Goal: Task Accomplishment & Management: Complete application form

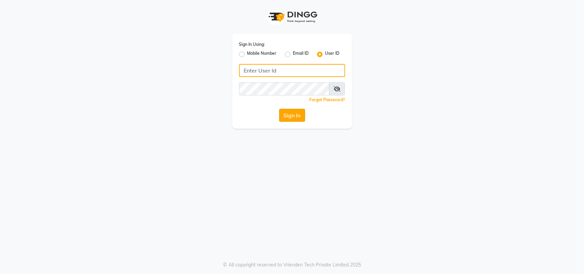
type input "e2610-01"
click at [293, 120] on button "Sign In" at bounding box center [292, 115] width 26 height 13
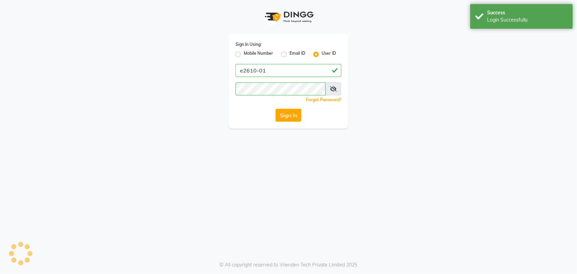
select select "service"
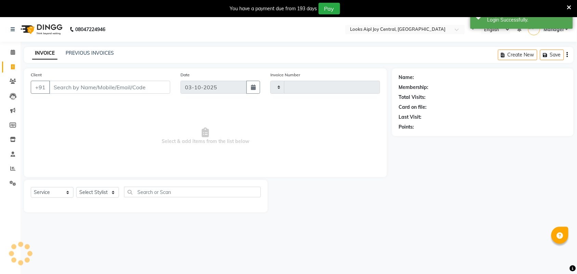
type input "0483"
select select "6032"
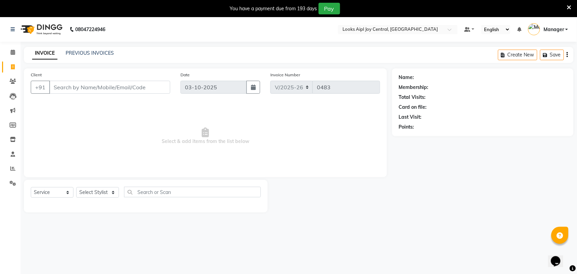
click at [569, 4] on icon at bounding box center [569, 7] width 4 height 6
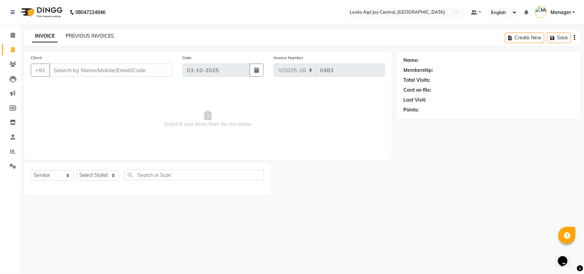
click at [78, 35] on link "PREVIOUS INVOICES" at bounding box center [90, 36] width 48 height 6
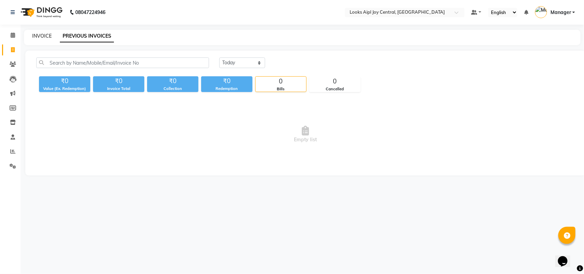
click at [36, 35] on link "INVOICE" at bounding box center [41, 36] width 19 height 6
select select "6032"
select select "service"
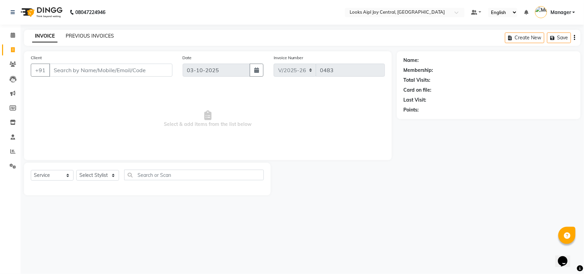
click at [106, 35] on link "PREVIOUS INVOICES" at bounding box center [90, 36] width 48 height 6
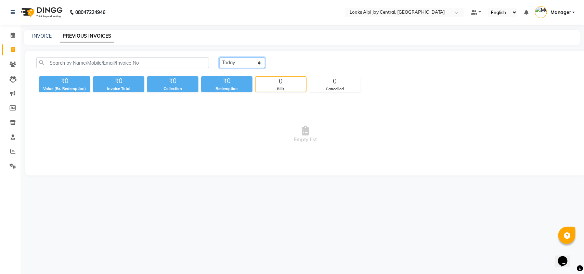
click at [234, 63] on select "[DATE] [DATE] Custom Range" at bounding box center [242, 62] width 46 height 11
select select "range"
click at [219, 57] on select "[DATE] [DATE] Custom Range" at bounding box center [242, 62] width 46 height 11
click at [301, 64] on input "03-10-2025" at bounding box center [298, 63] width 48 height 10
select select "10"
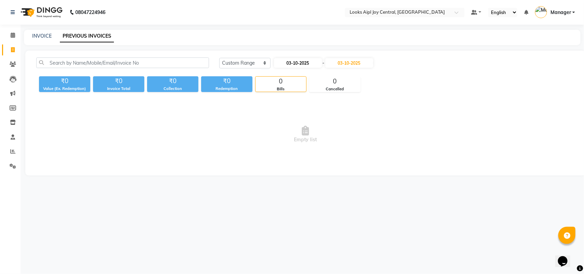
select select "2025"
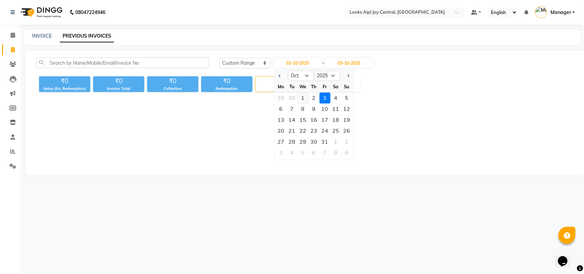
click at [303, 100] on div "1" at bounding box center [302, 98] width 11 height 11
type input "01-10-2025"
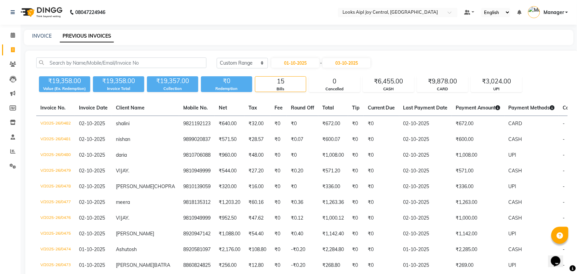
click at [35, 32] on div "INVOICE" at bounding box center [41, 35] width 19 height 7
click at [40, 39] on div "INVOICE" at bounding box center [41, 35] width 19 height 7
click at [41, 34] on link "INVOICE" at bounding box center [41, 36] width 19 height 6
select select "service"
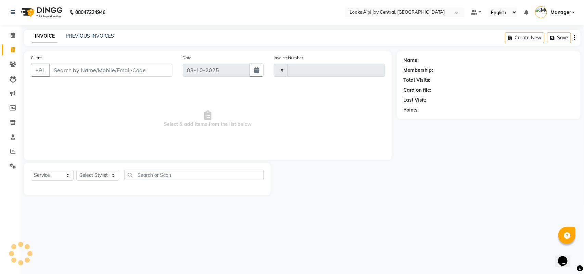
type input "0483"
select select "6032"
click at [89, 38] on link "PREVIOUS INVOICES" at bounding box center [90, 36] width 48 height 6
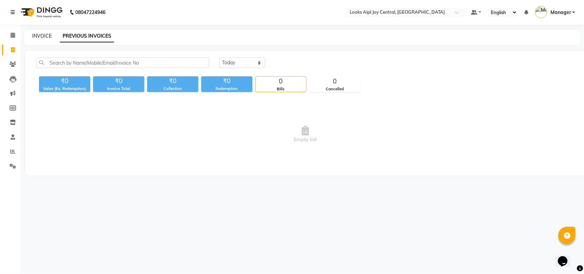
click at [37, 34] on link "INVOICE" at bounding box center [41, 36] width 19 height 6
select select "service"
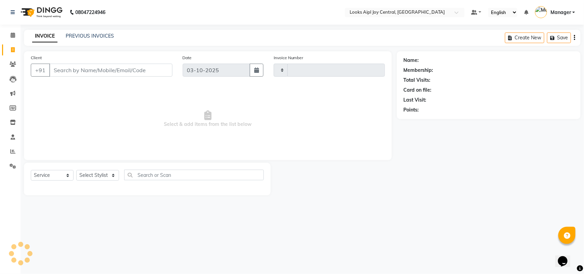
type input "0483"
select select "6032"
click at [83, 34] on link "PREVIOUS INVOICES" at bounding box center [90, 36] width 48 height 6
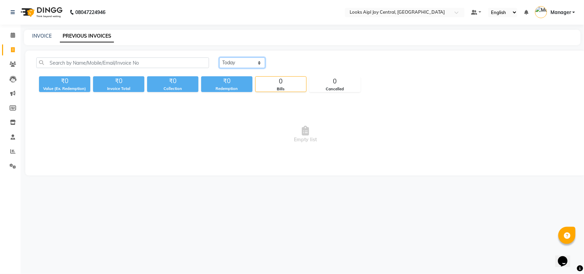
click at [245, 64] on select "[DATE] [DATE] Custom Range" at bounding box center [242, 62] width 46 height 11
select select "range"
click at [219, 57] on select "[DATE] [DATE] Custom Range" at bounding box center [242, 62] width 46 height 11
click at [304, 63] on input "03-10-2025" at bounding box center [298, 63] width 48 height 10
select select "10"
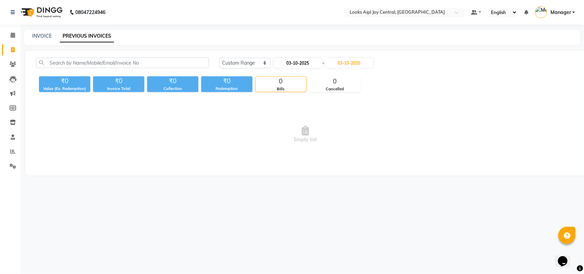
select select "2025"
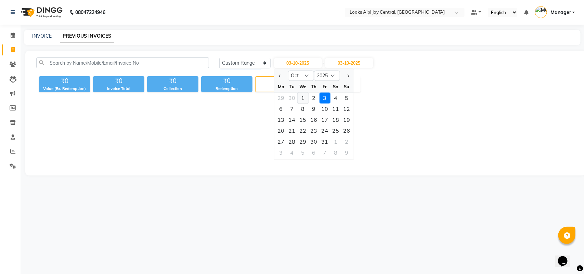
click at [300, 98] on div "1" at bounding box center [302, 98] width 11 height 11
type input "01-10-2025"
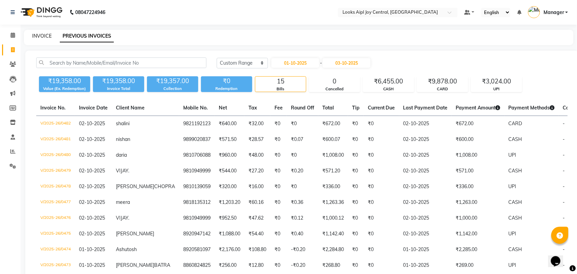
click at [37, 35] on link "INVOICE" at bounding box center [41, 36] width 19 height 6
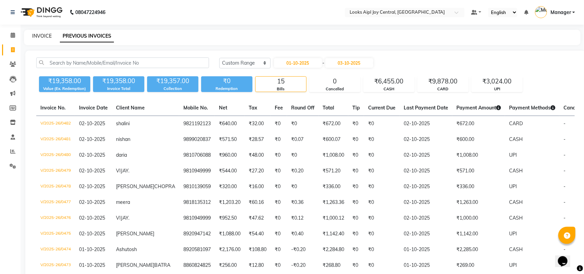
select select "6032"
select select "service"
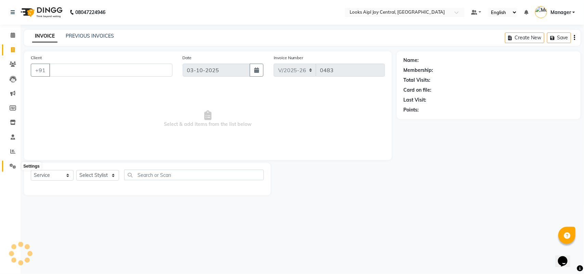
click at [10, 166] on icon at bounding box center [13, 165] width 6 height 5
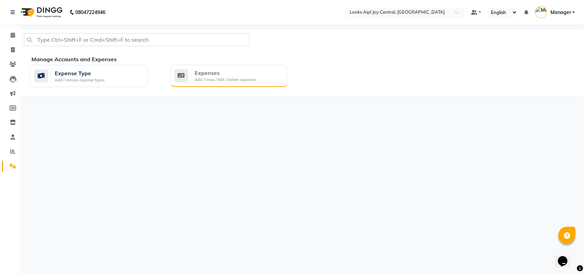
click at [221, 75] on div "Expenses" at bounding box center [225, 73] width 61 height 8
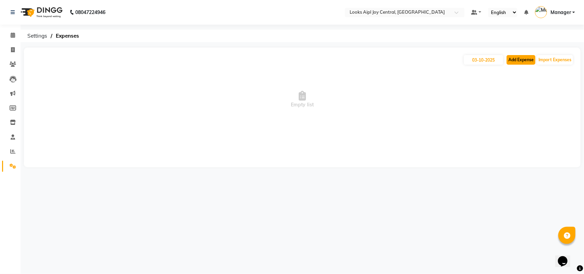
click at [527, 63] on button "Add Expense" at bounding box center [520, 60] width 29 height 10
select select "1"
select select "5008"
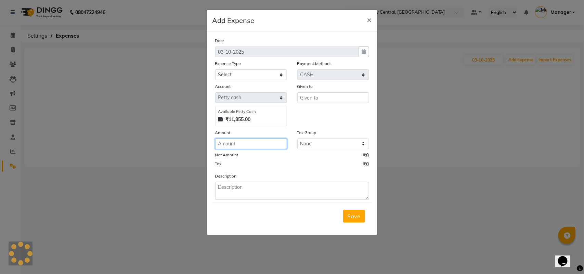
click at [257, 142] on input "number" at bounding box center [251, 143] width 72 height 11
type input "175"
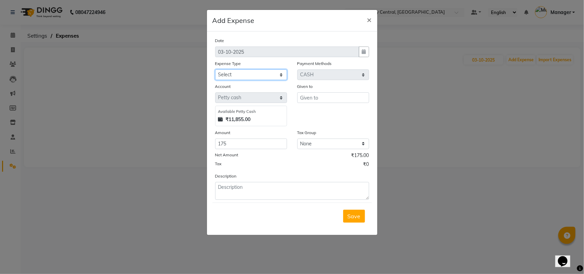
click at [276, 72] on select "Select Accommodation Aesthetics Bank Deposit BLINKIT Cash Handover Client Refun…" at bounding box center [251, 74] width 72 height 11
select select "24890"
click at [215, 69] on select "Select Accommodation Aesthetics Bank Deposit BLINKIT Cash Handover Client Refun…" at bounding box center [251, 74] width 72 height 11
click at [328, 143] on select "None GST5% GST 5% 5%GST 12%GST 18%GST GST" at bounding box center [333, 143] width 72 height 11
click at [329, 93] on input "text" at bounding box center [333, 97] width 72 height 11
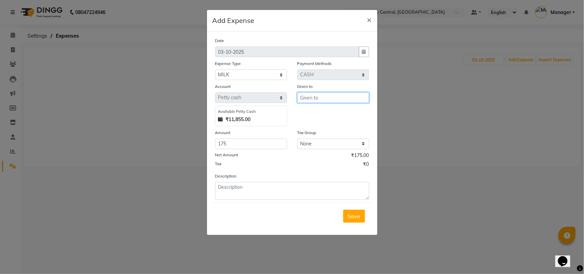
type input "m"
type input "milk"
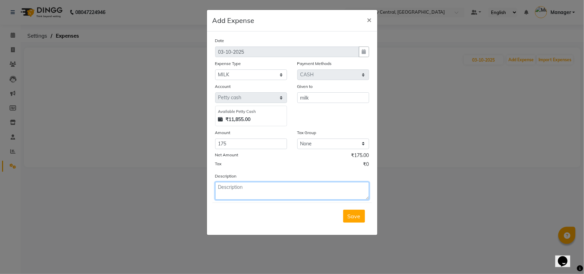
click at [237, 187] on textarea at bounding box center [292, 191] width 154 height 18
type textarea "milk"
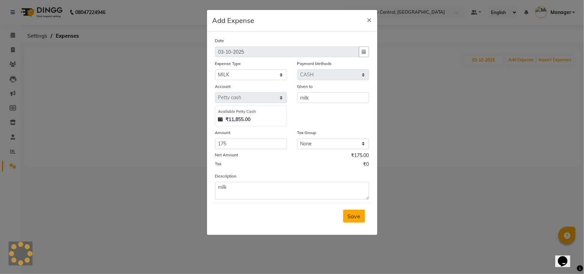
click at [357, 218] on span "Save" at bounding box center [353, 216] width 13 height 7
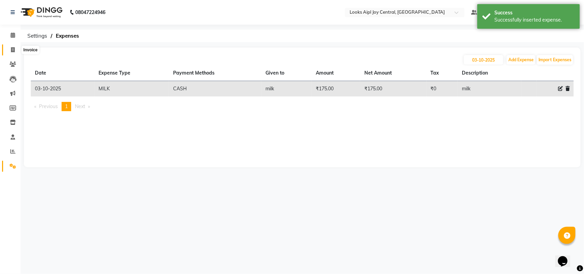
click at [15, 51] on span at bounding box center [13, 50] width 12 height 8
select select "service"
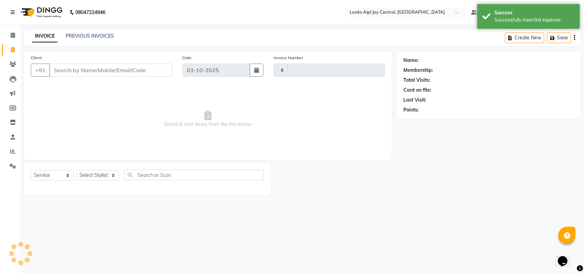
type input "0483"
select select "6032"
click at [9, 34] on span at bounding box center [13, 35] width 12 height 8
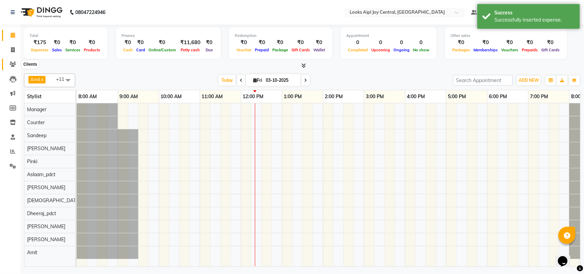
click at [10, 67] on icon at bounding box center [13, 64] width 6 height 5
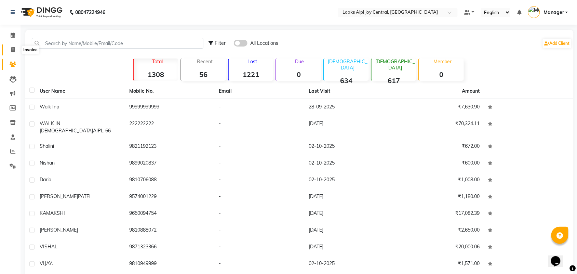
click at [15, 49] on span at bounding box center [13, 50] width 12 height 8
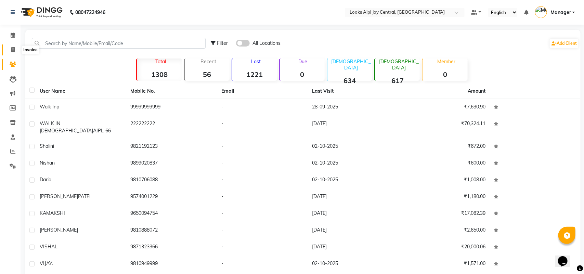
select select "6032"
select select "service"
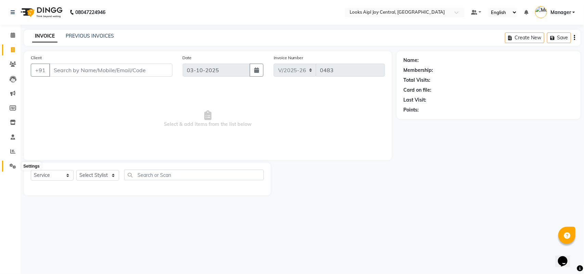
click at [14, 167] on icon at bounding box center [13, 165] width 6 height 5
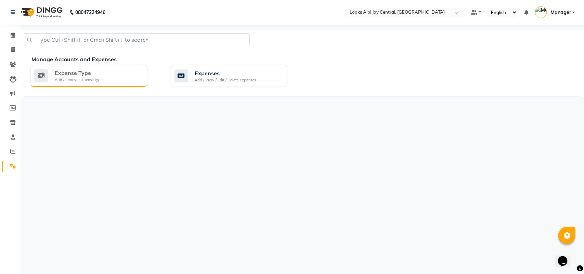
click at [90, 81] on div "Add / remove expense types" at bounding box center [80, 80] width 50 height 6
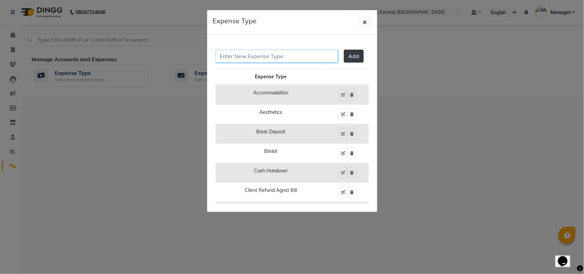
click at [320, 57] on input "text" at bounding box center [276, 56] width 122 height 13
click at [424, 69] on ngb-modal-window "Expense Type Add Expense Type Accommodation Aesthetics Bank Deposit Blinkit Cas…" at bounding box center [292, 137] width 584 height 274
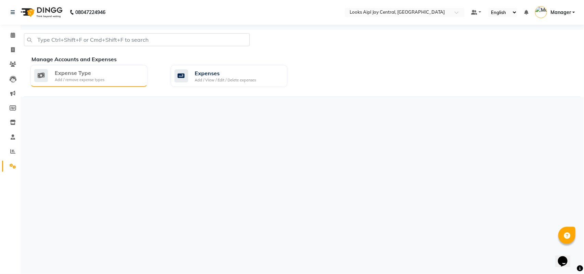
click at [81, 78] on div "Add / remove expense types" at bounding box center [80, 80] width 50 height 6
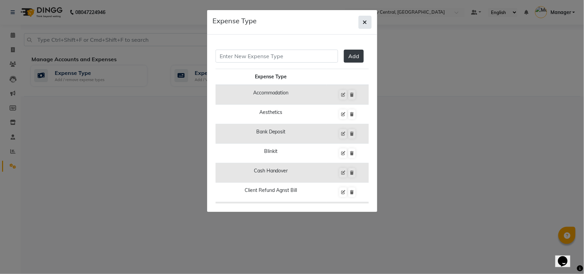
click at [368, 23] on button "button" at bounding box center [364, 22] width 13 height 13
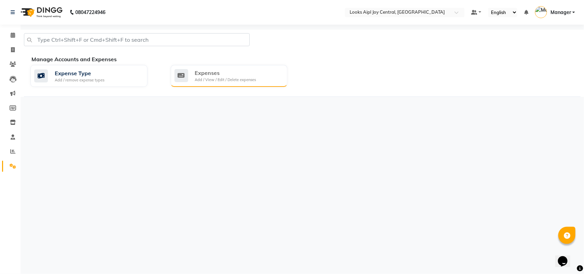
click at [238, 79] on div "Add / View / Edit / Delete expenses" at bounding box center [225, 80] width 61 height 6
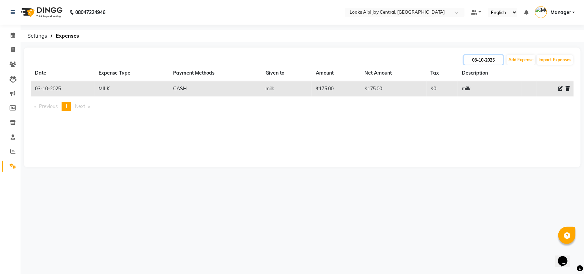
click at [484, 62] on input "03-10-2025" at bounding box center [483, 60] width 39 height 10
select select "10"
select select "2025"
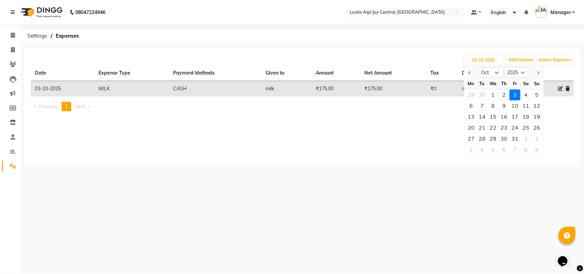
click at [505, 93] on div "2" at bounding box center [503, 95] width 11 height 11
type input "02-10-2025"
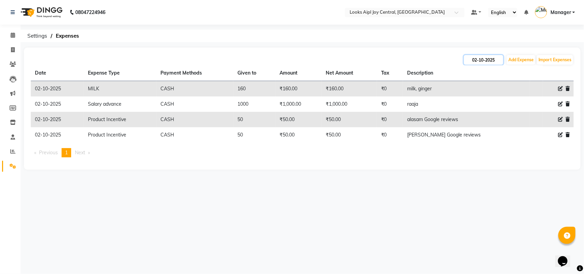
click at [496, 62] on input "02-10-2025" at bounding box center [483, 60] width 39 height 10
select select "10"
select select "2025"
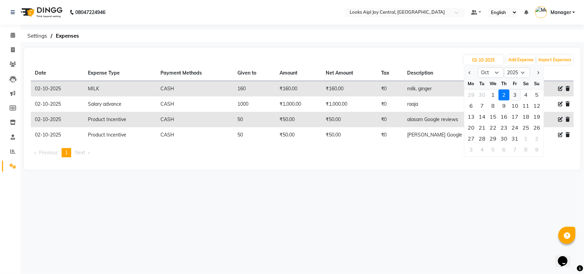
click at [512, 94] on div "3" at bounding box center [514, 95] width 11 height 11
type input "03-10-2025"
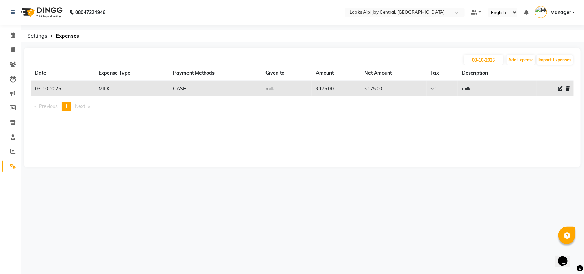
click at [398, 198] on div "08047224946 Select Location × Looks Aipl Joy Central, Gurgaon Default Panel My …" at bounding box center [292, 137] width 584 height 274
click at [32, 35] on span "Settings" at bounding box center [37, 36] width 27 height 12
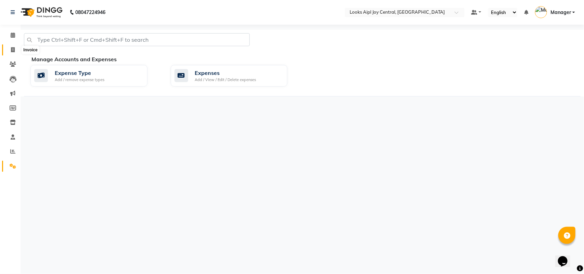
click at [10, 52] on span at bounding box center [13, 50] width 12 height 8
select select "6032"
select select "service"
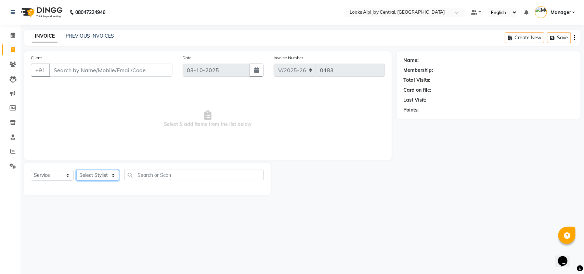
drag, startPoint x: 90, startPoint y: 173, endPoint x: 84, endPoint y: 171, distance: 5.8
click at [90, 173] on select "Select Stylist [PERSON_NAME] [PERSON_NAME] Counter Deepak_pdct [PERSON_NAME] [P…" at bounding box center [97, 175] width 43 height 11
select select "92840"
click at [76, 170] on select "Select Stylist [PERSON_NAME] [PERSON_NAME] Counter Deepak_pdct [PERSON_NAME] [P…" at bounding box center [97, 175] width 43 height 11
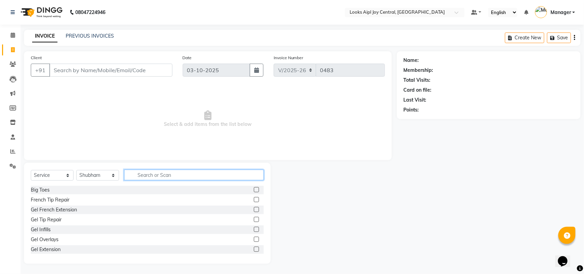
click at [146, 176] on input "text" at bounding box center [193, 175] width 139 height 11
type input "s"
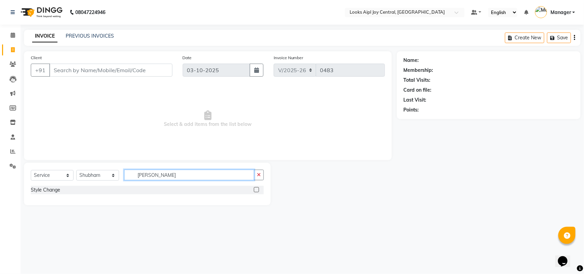
type input "[PERSON_NAME]"
click at [258, 191] on label at bounding box center [256, 189] width 5 height 5
click at [258, 191] on input "checkbox" at bounding box center [256, 190] width 4 height 4
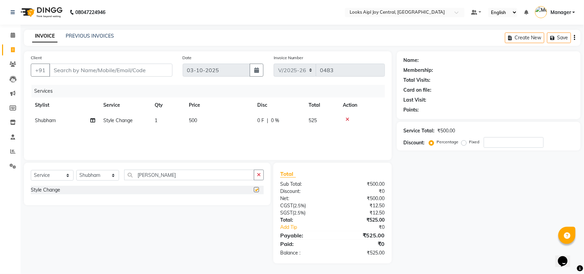
checkbox input "false"
drag, startPoint x: 169, startPoint y: 177, endPoint x: 116, endPoint y: 174, distance: 53.0
click at [116, 174] on div "Select Service Product Membership Package Voucher Prepaid Gift Card Select Styl…" at bounding box center [147, 178] width 233 height 16
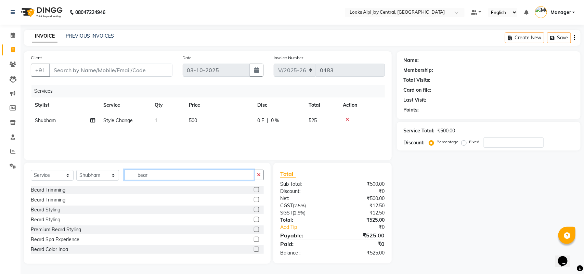
type input "bear"
click at [254, 190] on label at bounding box center [256, 189] width 5 height 5
click at [254, 190] on input "checkbox" at bounding box center [256, 190] width 4 height 4
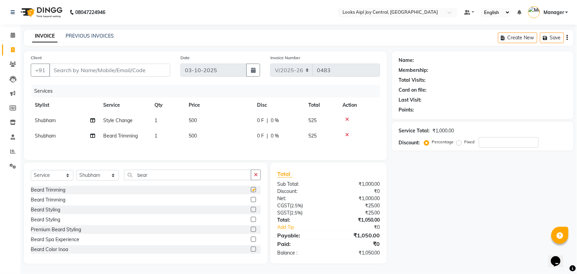
checkbox input "false"
click at [186, 134] on td "500" at bounding box center [219, 135] width 68 height 15
select select "92840"
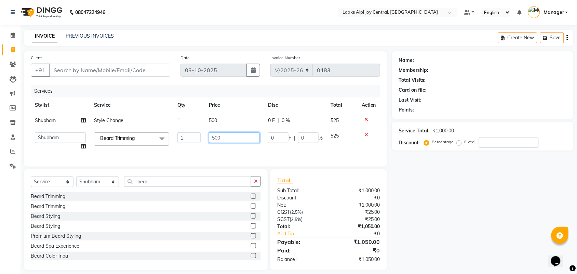
drag, startPoint x: 224, startPoint y: 139, endPoint x: 202, endPoint y: 138, distance: 22.3
click at [202, 138] on tr "[PERSON_NAME] [PERSON_NAME] Aslaam Aslaam_pdct Counter Deepak_pdct Dheeraj_pdct…" at bounding box center [205, 141] width 349 height 26
type input "400"
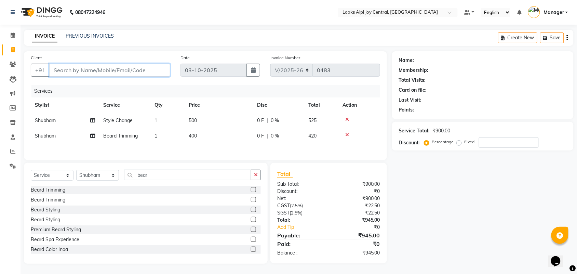
click at [124, 71] on input "Client" at bounding box center [109, 70] width 121 height 13
type input "8"
type input "0"
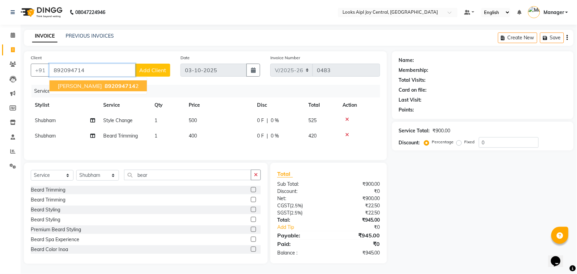
click at [107, 85] on span "892094714" at bounding box center [120, 85] width 31 height 7
type input "8920947142"
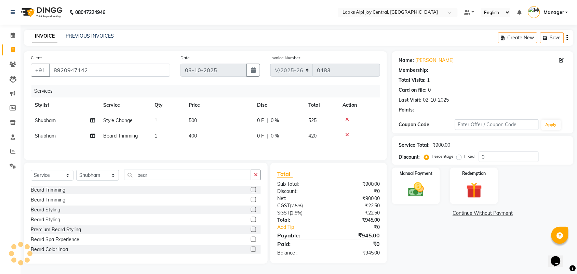
select select "1: Object"
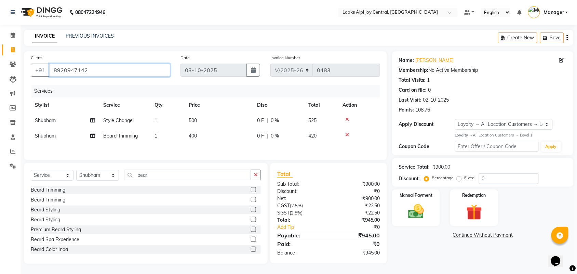
click at [117, 69] on input "8920947142" at bounding box center [109, 70] width 121 height 13
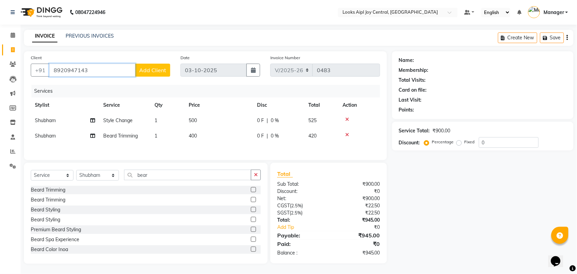
type input "8920947143"
click at [149, 75] on button "Add Client" at bounding box center [152, 70] width 35 height 13
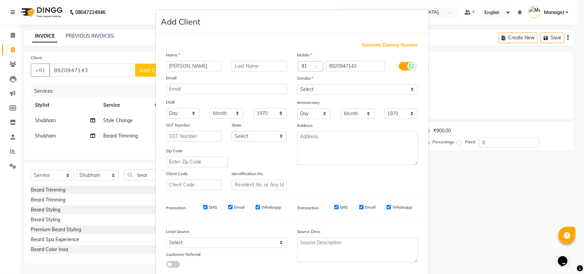
type input "[PERSON_NAME]"
click at [349, 81] on div "Gender" at bounding box center [357, 80] width 131 height 10
click at [346, 89] on select "Select [DEMOGRAPHIC_DATA] [DEMOGRAPHIC_DATA] Other Prefer Not To Say" at bounding box center [357, 89] width 121 height 11
select select "[DEMOGRAPHIC_DATA]"
click at [297, 84] on select "Select [DEMOGRAPHIC_DATA] [DEMOGRAPHIC_DATA] Other Prefer Not To Say" at bounding box center [357, 89] width 121 height 11
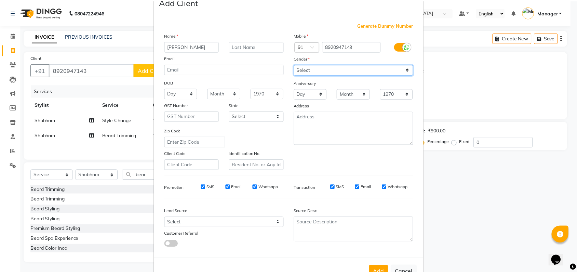
scroll to position [39, 0]
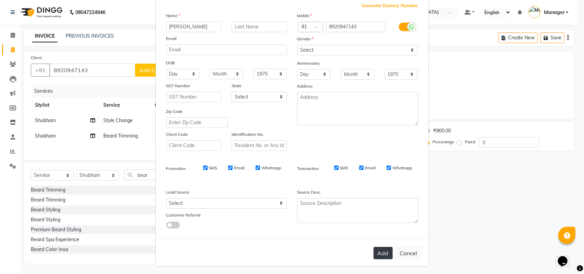
click at [388, 254] on button "Add" at bounding box center [382, 253] width 19 height 12
select select
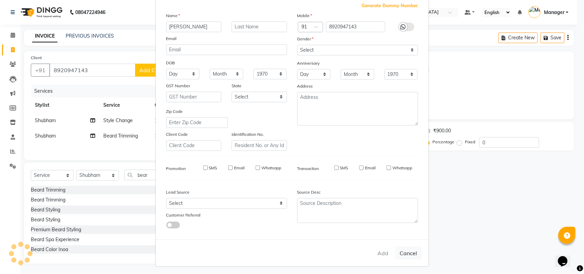
select select
checkbox input "false"
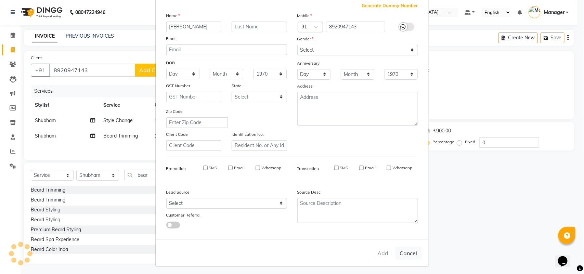
checkbox input "false"
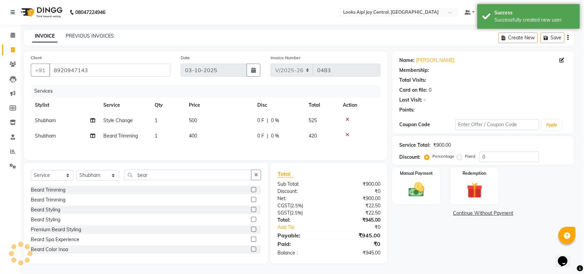
select select "1: Object"
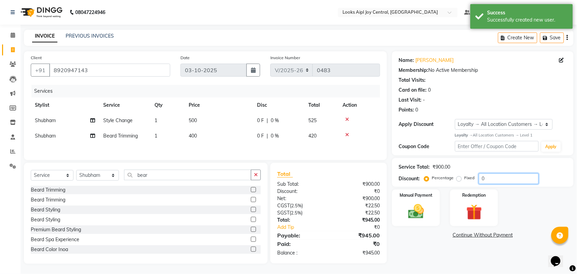
drag, startPoint x: 496, startPoint y: 175, endPoint x: 463, endPoint y: 176, distance: 32.8
click at [463, 176] on div "Percentage Fixed 0" at bounding box center [482, 178] width 113 height 11
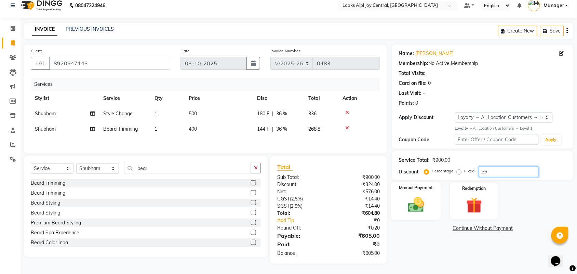
type input "36"
click at [419, 207] on img at bounding box center [416, 204] width 27 height 19
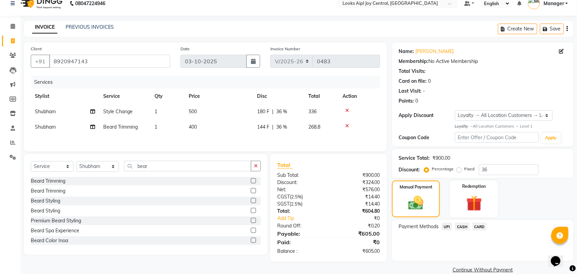
click at [448, 226] on span "UPI" at bounding box center [447, 227] width 11 height 8
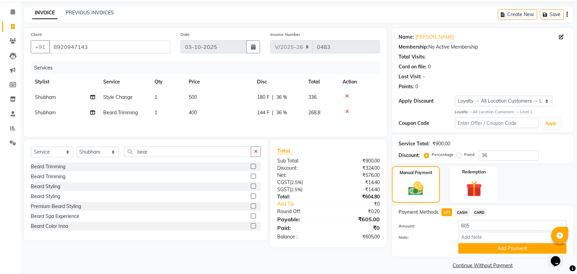
scroll to position [30, 0]
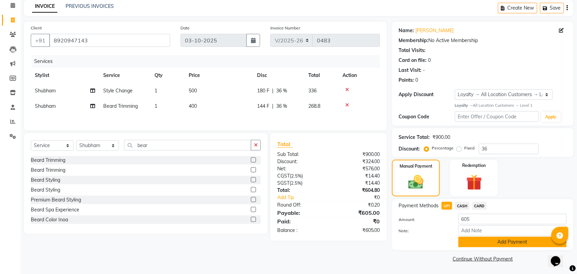
drag, startPoint x: 496, startPoint y: 243, endPoint x: 488, endPoint y: 241, distance: 8.4
click at [496, 243] on button "Add Payment" at bounding box center [512, 242] width 108 height 11
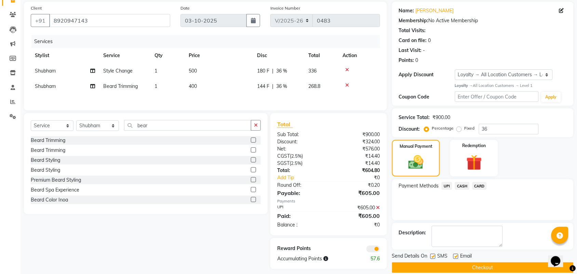
scroll to position [59, 0]
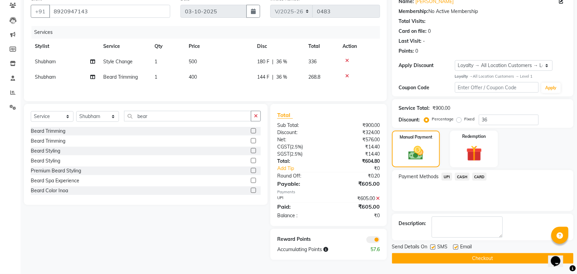
click at [462, 257] on button "Checkout" at bounding box center [483, 258] width 182 height 11
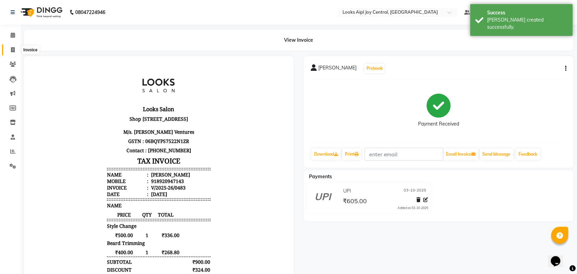
click at [13, 47] on icon at bounding box center [13, 49] width 4 height 5
select select "service"
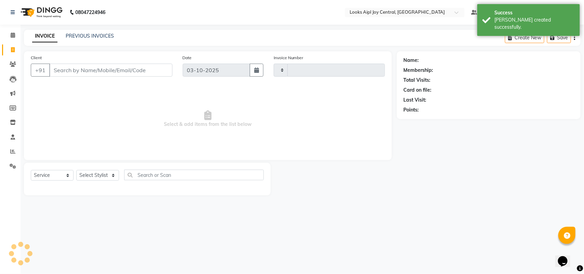
type input "0484"
select select "6032"
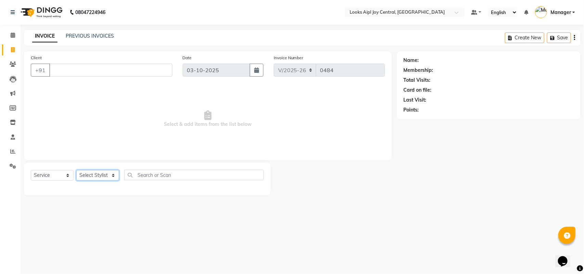
click at [102, 176] on select "Select Stylist [PERSON_NAME] [PERSON_NAME] Counter Deepak_pdct [PERSON_NAME] [P…" at bounding box center [97, 175] width 43 height 11
select select "93295"
click at [76, 170] on select "Select Stylist [PERSON_NAME] [PERSON_NAME] Counter Deepak_pdct [PERSON_NAME] [P…" at bounding box center [97, 175] width 43 height 11
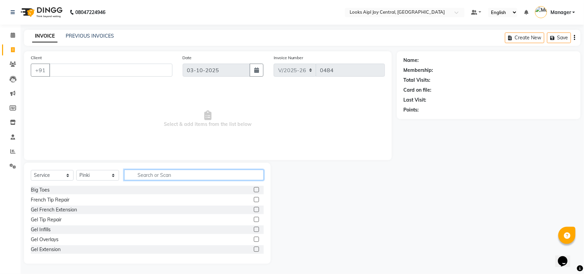
click at [136, 177] on input "text" at bounding box center [193, 175] width 139 height 11
type input "y"
type input "eye"
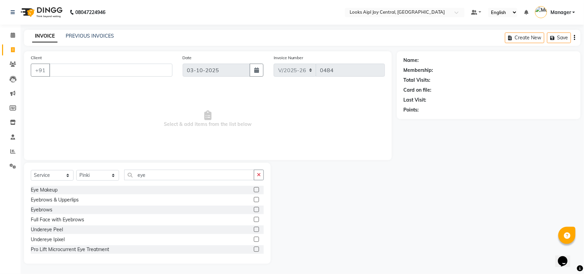
click at [254, 211] on label at bounding box center [256, 209] width 5 height 5
click at [254, 211] on input "checkbox" at bounding box center [256, 210] width 4 height 4
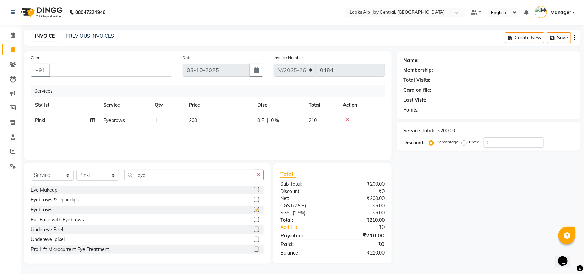
checkbox input "false"
drag, startPoint x: 144, startPoint y: 174, endPoint x: 135, endPoint y: 173, distance: 8.9
click at [135, 173] on input "eye" at bounding box center [189, 175] width 130 height 11
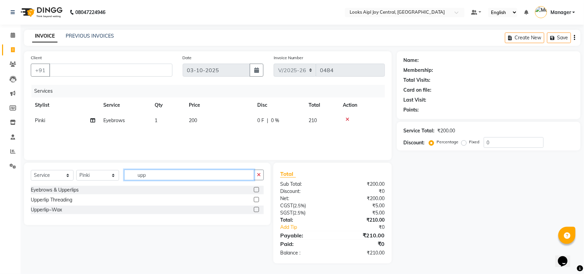
type input "upp"
click at [255, 199] on label at bounding box center [256, 199] width 5 height 5
click at [255, 199] on input "checkbox" at bounding box center [256, 200] width 4 height 4
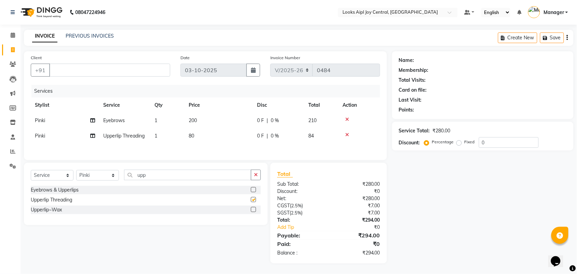
checkbox input "false"
click at [193, 117] on span "200" at bounding box center [193, 120] width 8 height 6
select select "93295"
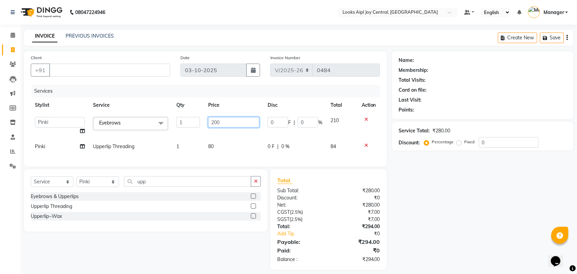
click at [194, 126] on tr "[PERSON_NAME] [PERSON_NAME] Aslaam_pdct Counter Deepak_pdct Dheeraj_pdct Dheera…" at bounding box center [205, 126] width 349 height 26
type input "100"
click at [235, 129] on tbody "[PERSON_NAME] [PERSON_NAME] Aslaam_pdct Counter Deepak_pdct Dheeraj_pdct Dheera…" at bounding box center [205, 133] width 349 height 41
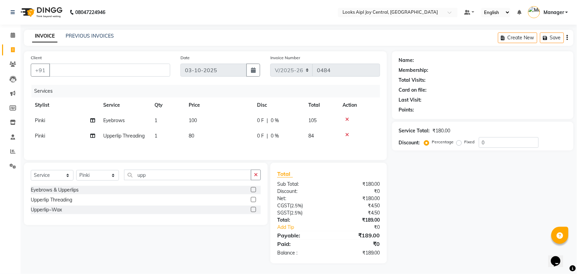
scroll to position [2, 0]
click at [253, 199] on label at bounding box center [253, 199] width 5 height 5
click at [253, 199] on input "checkbox" at bounding box center [253, 200] width 4 height 4
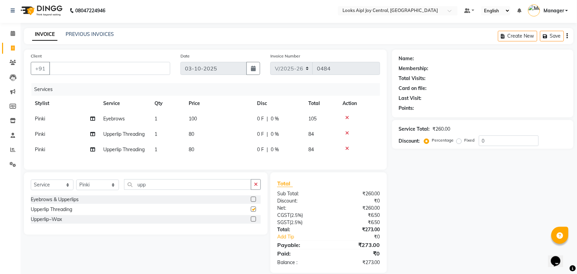
checkbox input "false"
click at [45, 148] on span "Pinki" at bounding box center [40, 149] width 10 height 6
select select "93295"
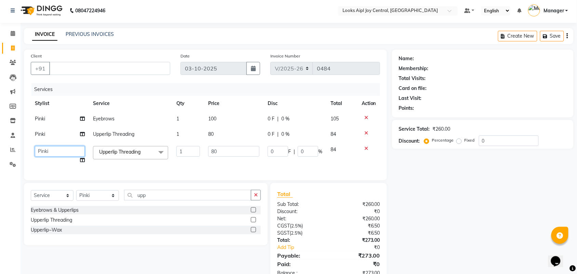
click at [55, 153] on select "[PERSON_NAME] [PERSON_NAME] Counter Deepak_pdct Dheeraj_pdct Dheeraj_pdct [PERS…" at bounding box center [60, 151] width 50 height 11
select select "93297"
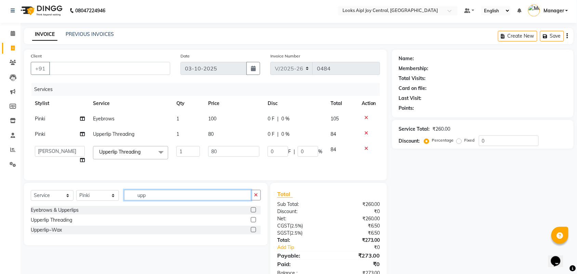
drag, startPoint x: 170, startPoint y: 205, endPoint x: 111, endPoint y: 207, distance: 58.2
click at [111, 206] on div "Select Service Product Membership Package Voucher Prepaid Gift Card Select Styl…" at bounding box center [146, 198] width 230 height 16
type input "eye"
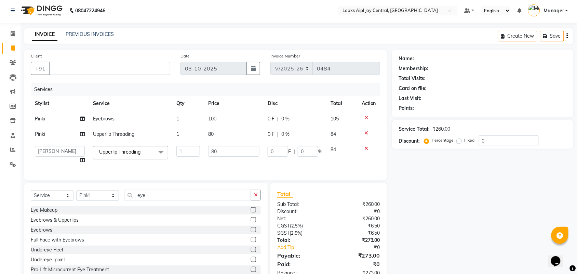
click at [251, 232] on label at bounding box center [253, 229] width 5 height 5
click at [251, 232] on input "checkbox" at bounding box center [253, 230] width 4 height 4
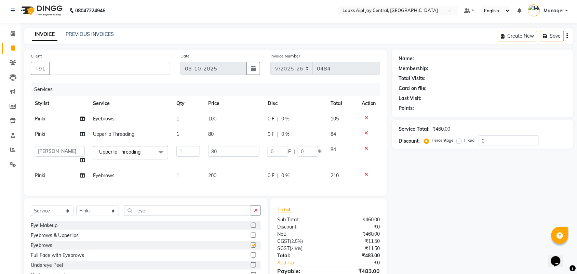
checkbox input "false"
click at [209, 175] on span "200" at bounding box center [212, 175] width 8 height 6
select select "93295"
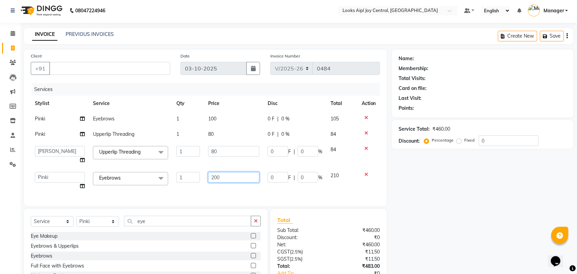
drag, startPoint x: 223, startPoint y: 175, endPoint x: 209, endPoint y: 175, distance: 14.0
click at [209, 175] on input "200" at bounding box center [233, 177] width 51 height 11
type input "100"
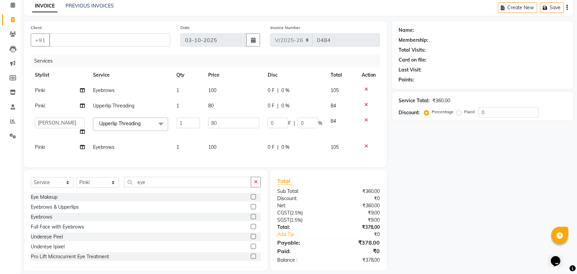
scroll to position [43, 0]
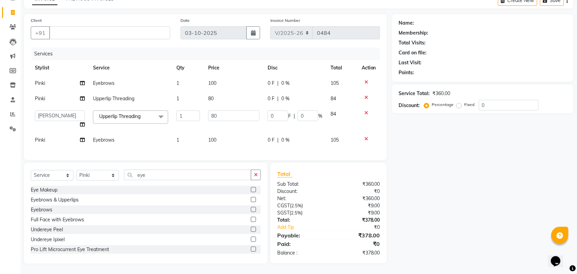
click at [47, 133] on td "Pinki" at bounding box center [60, 139] width 58 height 15
select select "93295"
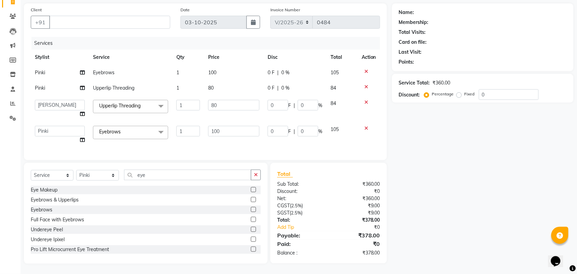
scroll to position [54, 0]
click at [66, 126] on select "[PERSON_NAME] [PERSON_NAME] Counter Deepak_pdct Dheeraj_pdct Dheeraj_pdct [PERS…" at bounding box center [60, 131] width 50 height 11
select select "93297"
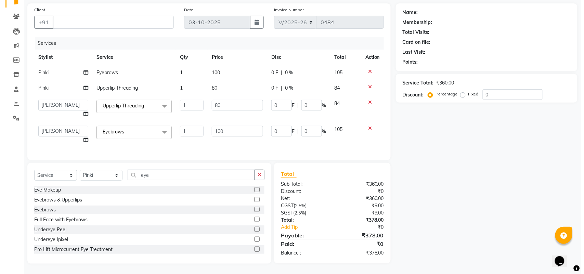
scroll to position [0, 0]
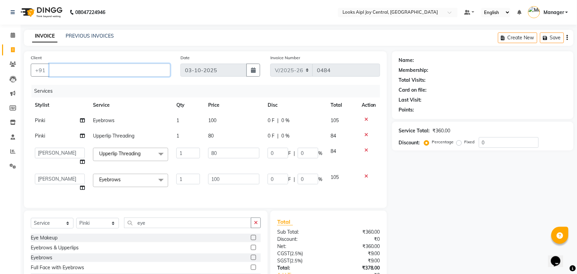
click at [124, 75] on input "Client" at bounding box center [109, 70] width 121 height 13
type input "9999021521"
click at [173, 68] on div "Client [PHONE_NUMBER] Add Client" at bounding box center [101, 68] width 150 height 28
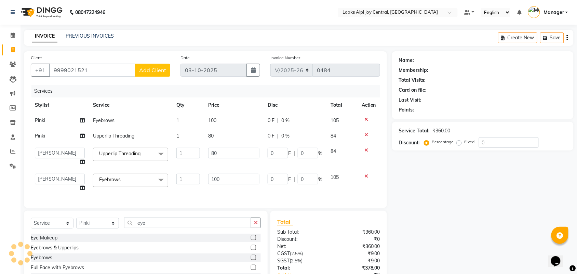
click at [160, 70] on span "Add Client" at bounding box center [152, 70] width 27 height 7
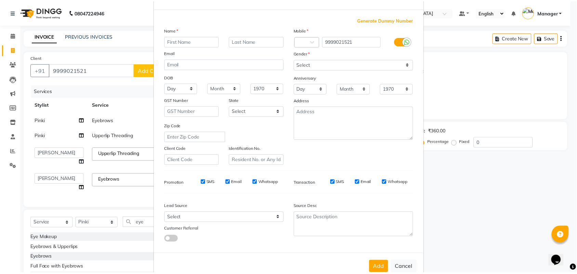
scroll to position [39, 0]
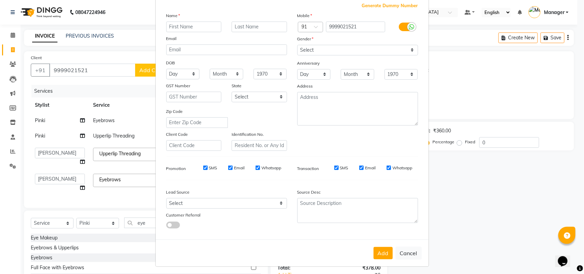
click at [203, 26] on input "text" at bounding box center [193, 27] width 55 height 11
type input "shreya"
click at [372, 45] on select "Select [DEMOGRAPHIC_DATA] [DEMOGRAPHIC_DATA] Other Prefer Not To Say" at bounding box center [357, 50] width 121 height 11
select select "[DEMOGRAPHIC_DATA]"
click at [297, 45] on select "Select [DEMOGRAPHIC_DATA] [DEMOGRAPHIC_DATA] Other Prefer Not To Say" at bounding box center [357, 50] width 121 height 11
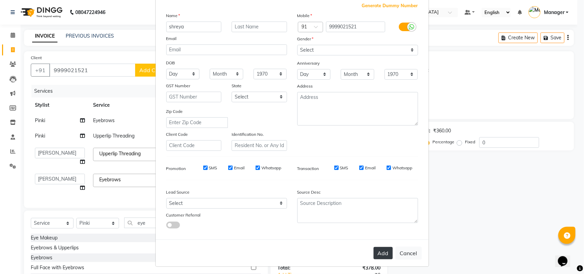
click at [378, 251] on button "Add" at bounding box center [382, 253] width 19 height 12
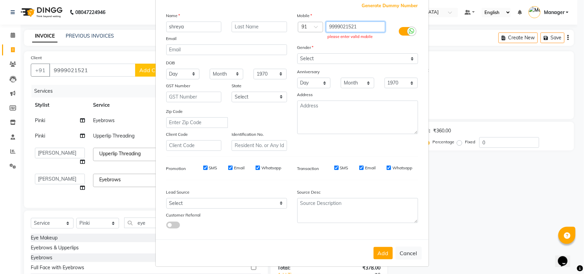
drag, startPoint x: 360, startPoint y: 29, endPoint x: 322, endPoint y: 28, distance: 37.3
click at [326, 28] on input "9999021521" at bounding box center [355, 27] width 59 height 11
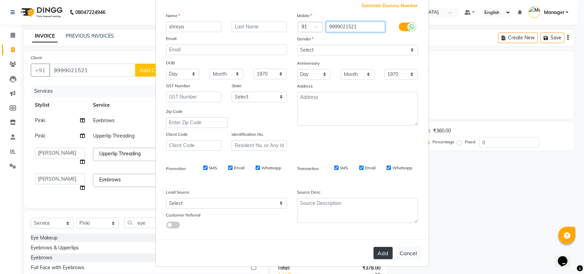
type input "9999021521"
click at [382, 249] on button "Add" at bounding box center [382, 253] width 19 height 12
type input "9999021521"
select select
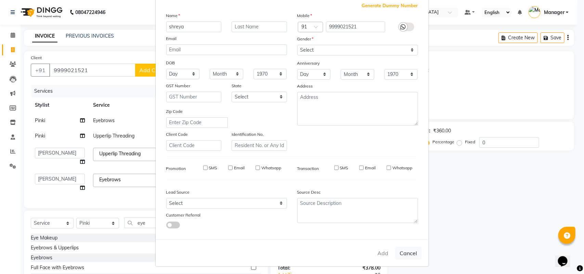
select select
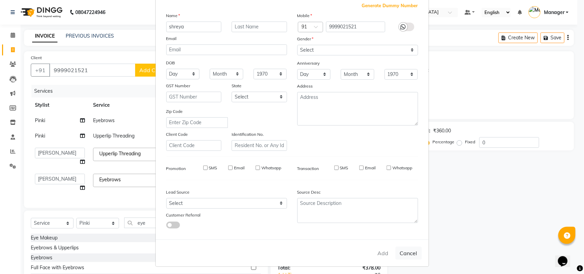
checkbox input "false"
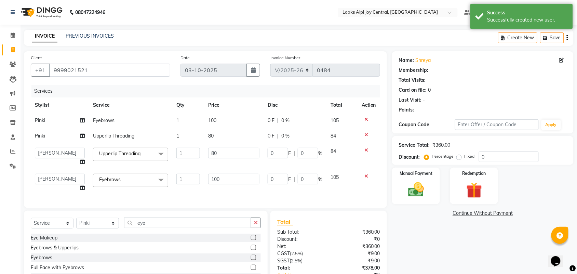
select select "1: Object"
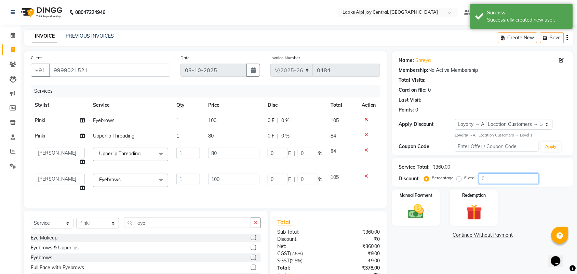
drag, startPoint x: 494, startPoint y: 178, endPoint x: 458, endPoint y: 178, distance: 35.9
click at [458, 178] on div "Percentage Fixed 0" at bounding box center [482, 178] width 113 height 11
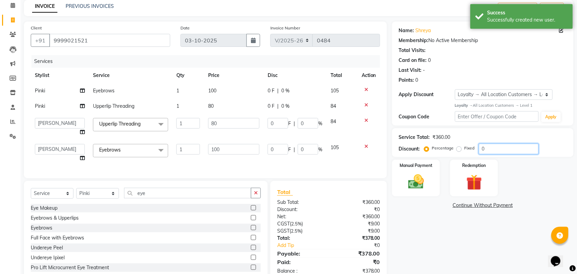
scroll to position [54, 0]
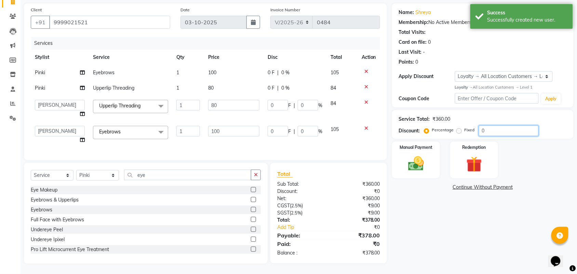
type input "3"
type input "2.4"
type input "3"
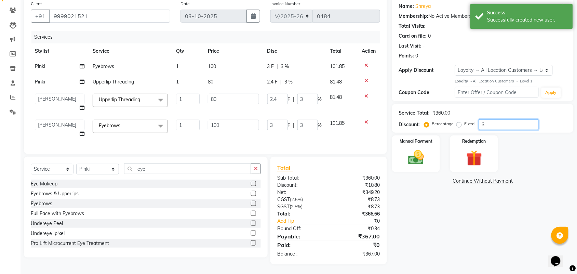
type input "36"
type input "28.8"
type input "36"
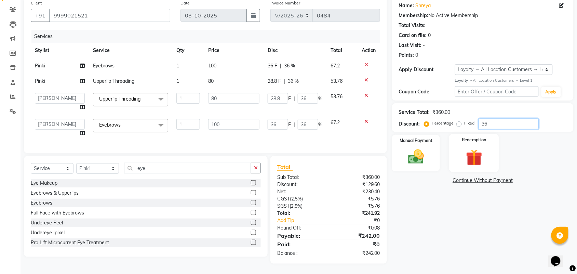
scroll to position [61, 0]
type input "36"
click at [403, 151] on img at bounding box center [416, 156] width 27 height 19
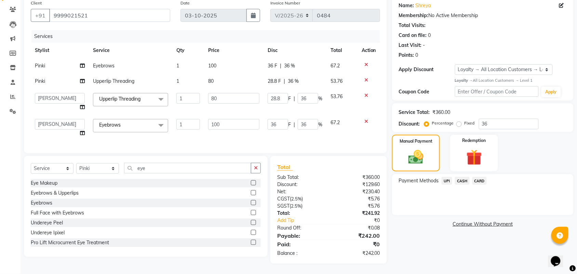
click at [450, 177] on span "UPI" at bounding box center [447, 181] width 11 height 8
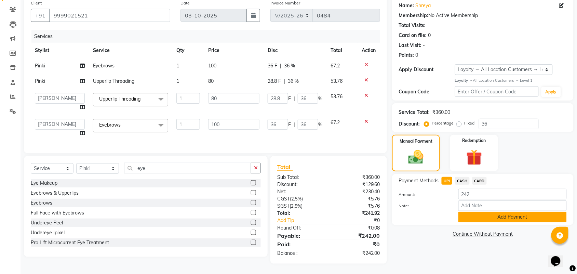
click at [497, 213] on button "Add Payment" at bounding box center [512, 217] width 108 height 11
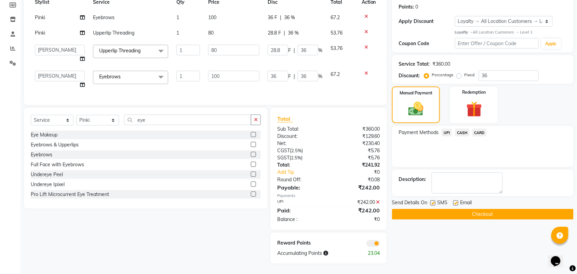
scroll to position [109, 0]
click at [469, 211] on button "Checkout" at bounding box center [483, 214] width 182 height 11
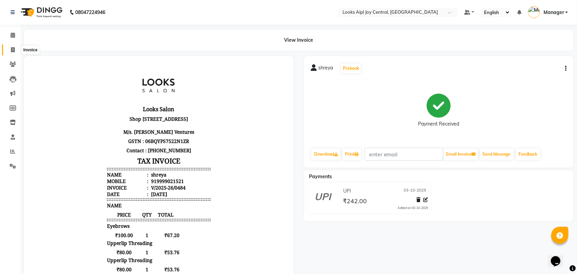
click at [12, 52] on icon at bounding box center [13, 49] width 4 height 5
select select "6032"
select select "service"
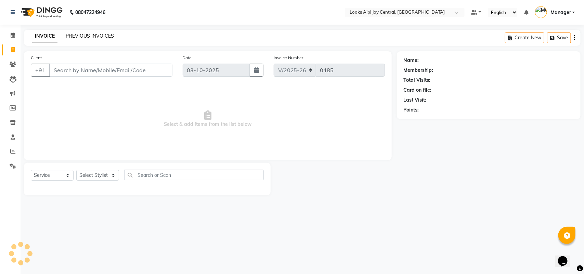
click at [84, 38] on link "PREVIOUS INVOICES" at bounding box center [90, 36] width 48 height 6
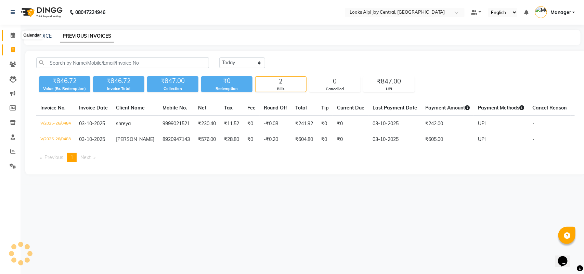
click at [11, 36] on icon at bounding box center [13, 34] width 4 height 5
